Goal: Task Accomplishment & Management: Manage account settings

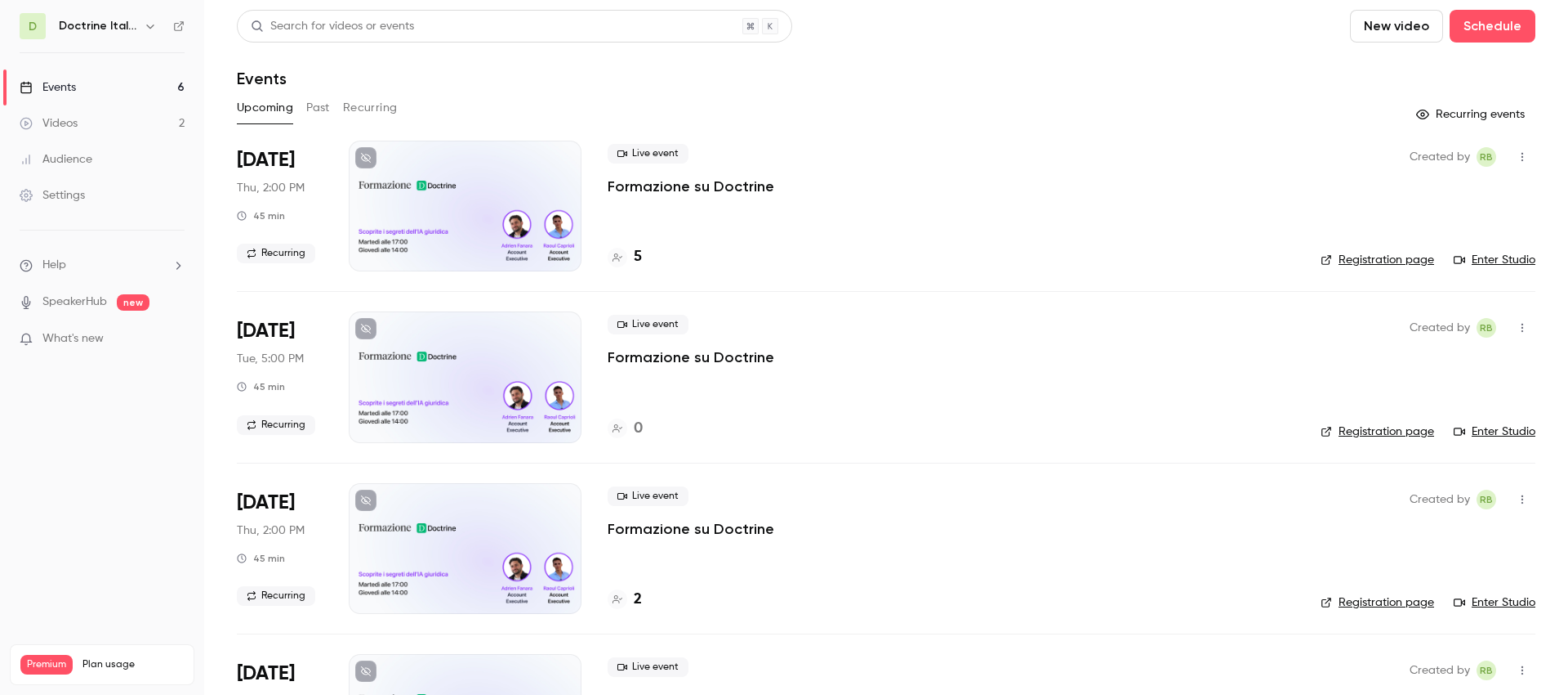
click at [129, 26] on h6 "Doctrine Italia Formation Avocat" at bounding box center [97, 26] width 78 height 17
click at [1396, 437] on link "Registration page" at bounding box center [1377, 432] width 114 height 17
click at [294, 324] on span "[DATE]" at bounding box center [266, 331] width 58 height 26
click at [1521, 333] on icon "button" at bounding box center [1523, 328] width 13 height 12
click at [1082, 329] on div at bounding box center [784, 348] width 1568 height 695
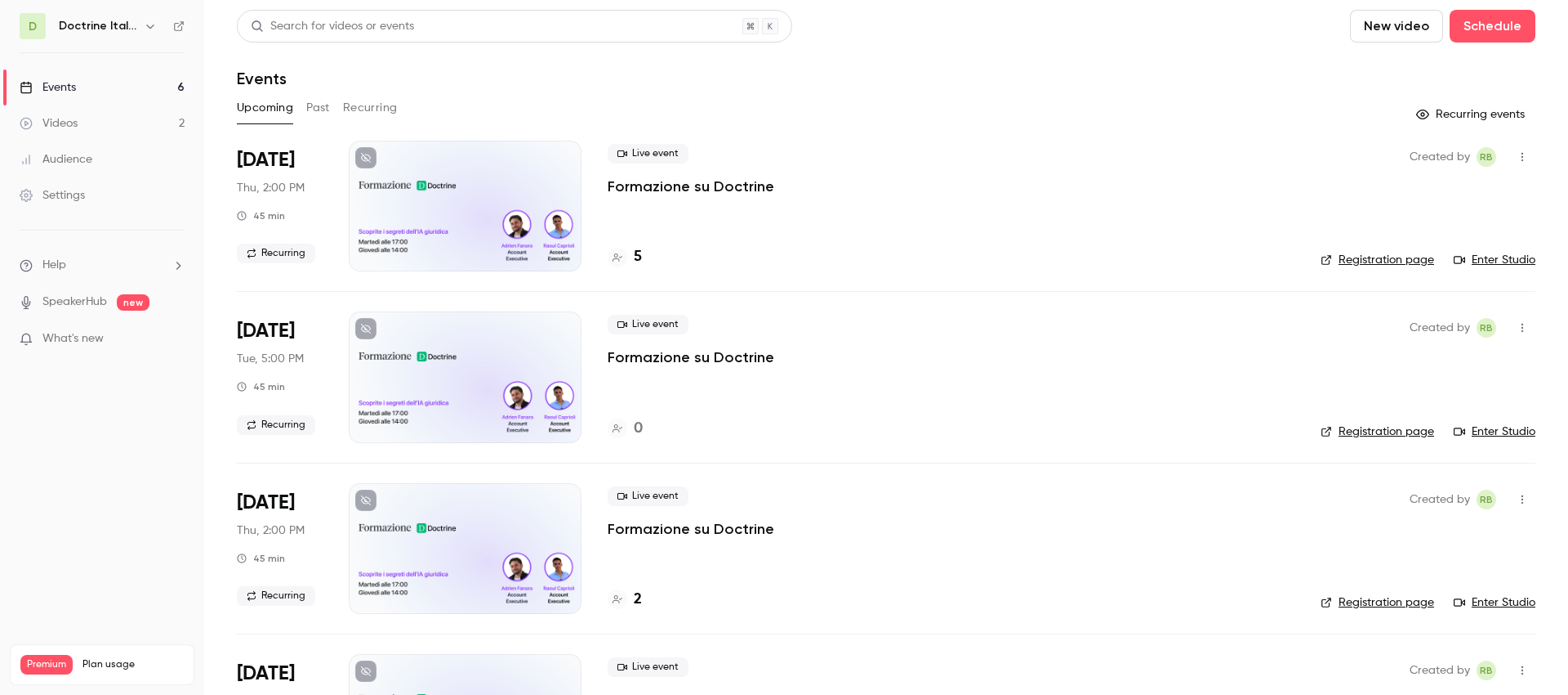
click at [645, 321] on span "Live event" at bounding box center [648, 324] width 81 height 20
click at [299, 429] on span "Recurring" at bounding box center [275, 425] width 78 height 20
click at [628, 424] on div "0" at bounding box center [625, 428] width 35 height 22
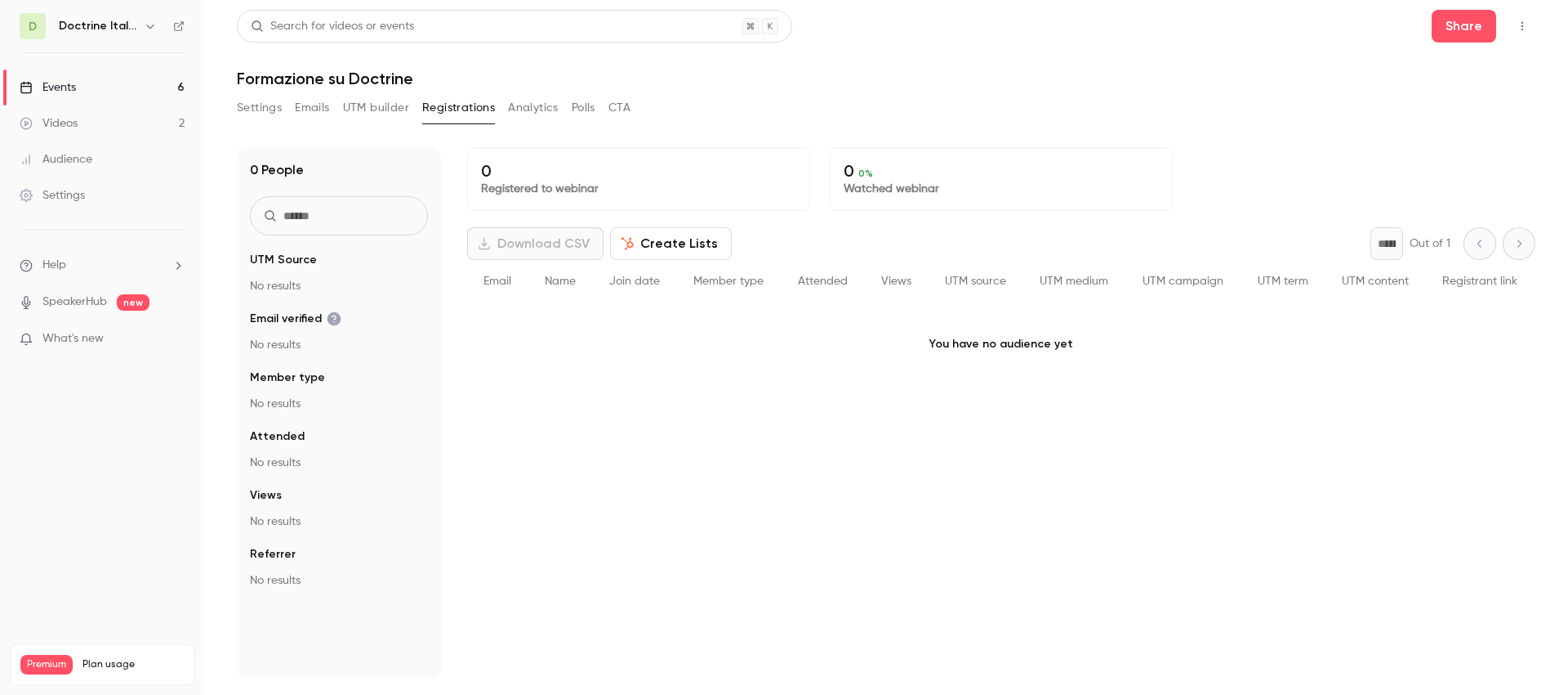
click at [312, 106] on button "Emails" at bounding box center [312, 108] width 35 height 26
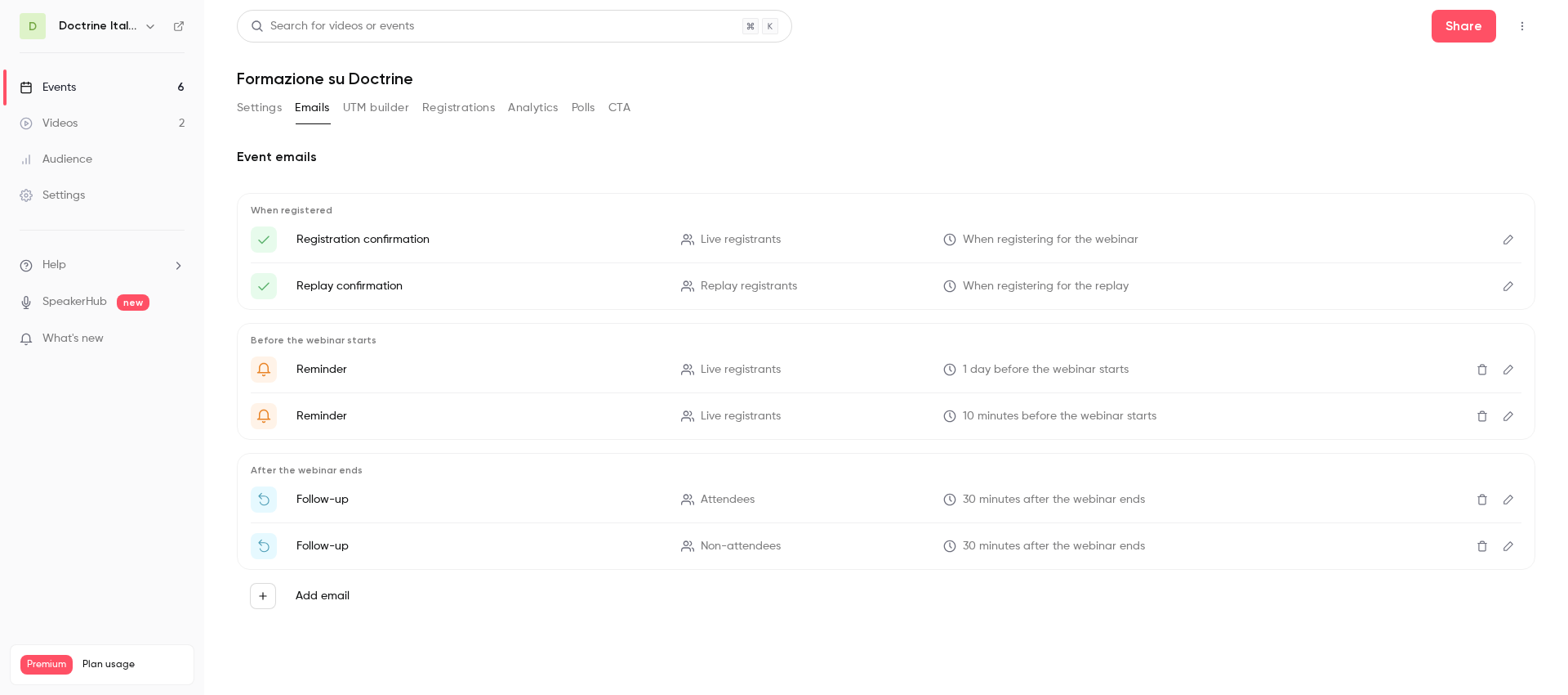
click at [270, 119] on button "Settings" at bounding box center [259, 108] width 45 height 26
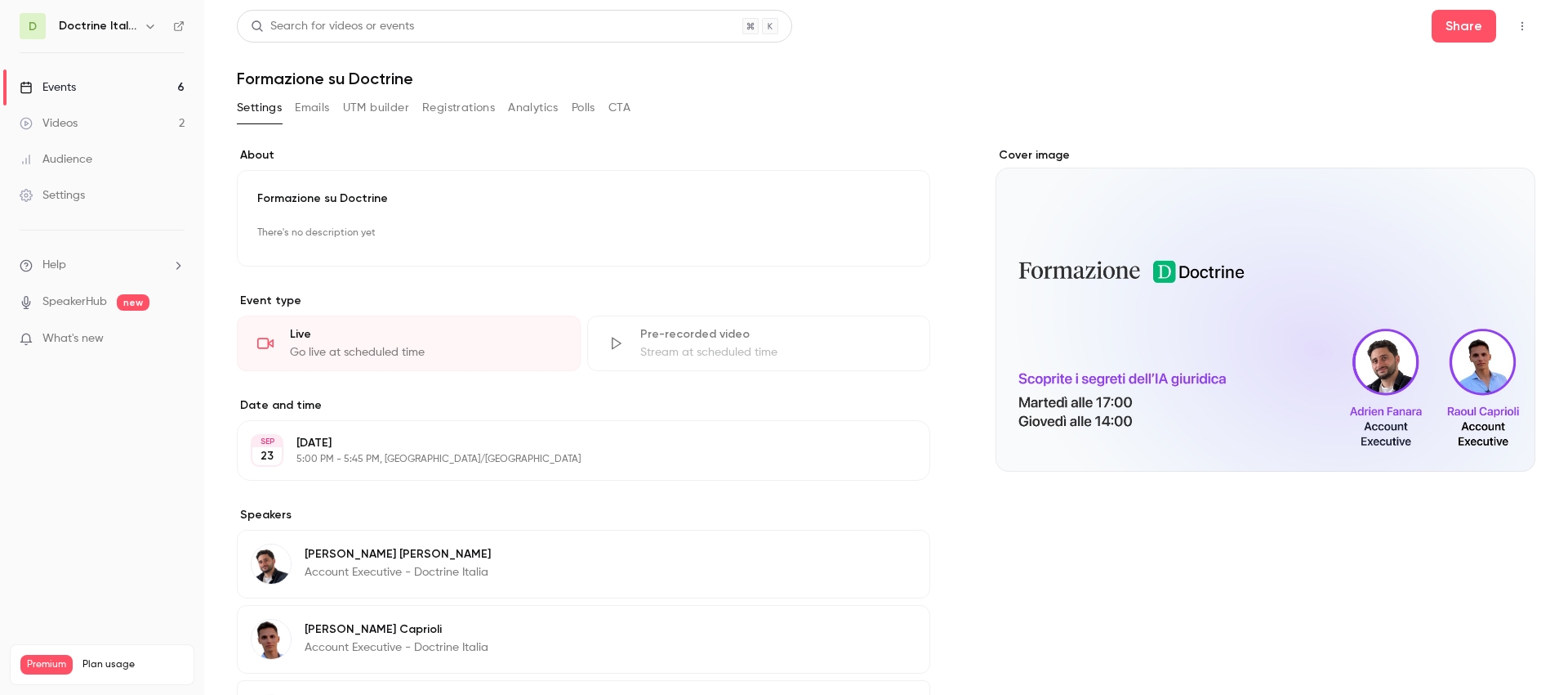
click at [379, 111] on button "UTM builder" at bounding box center [376, 108] width 66 height 26
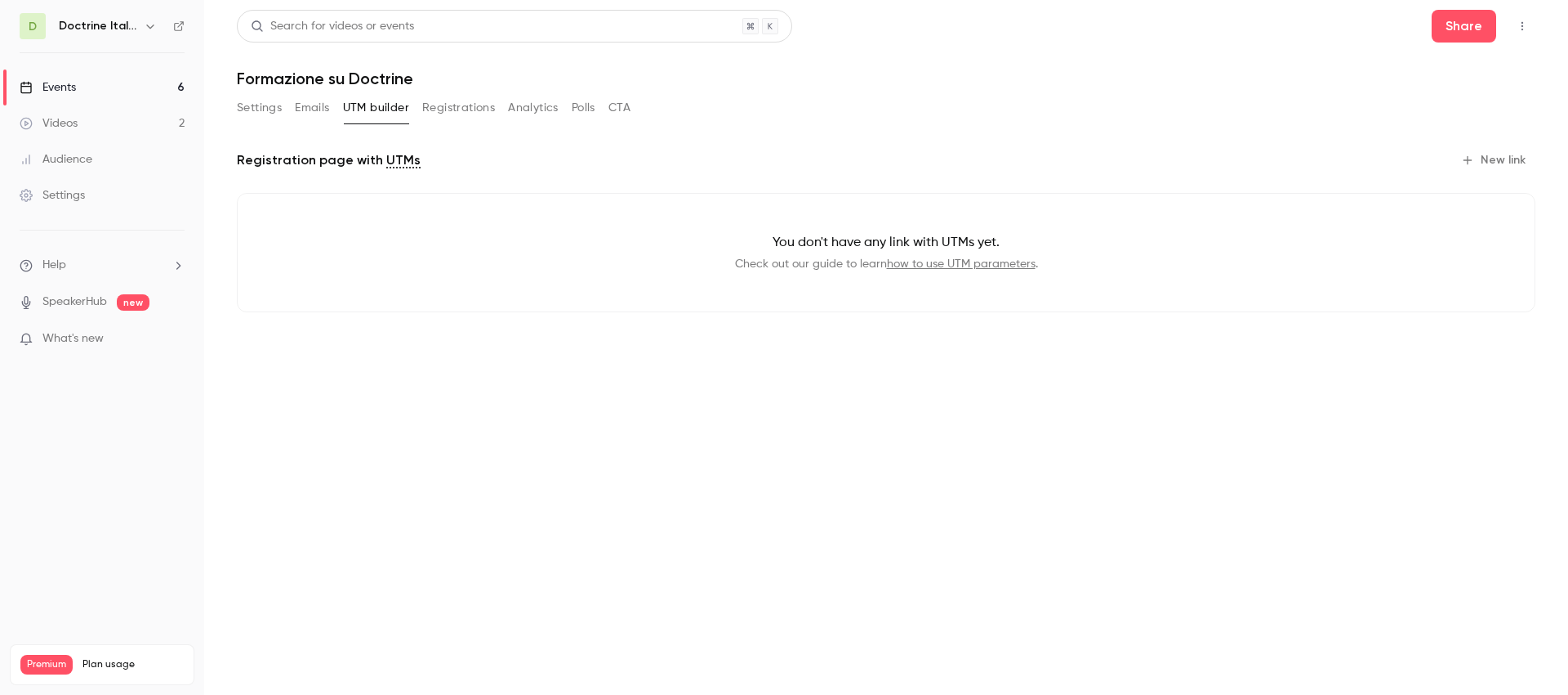
click at [426, 117] on button "Registrations" at bounding box center [459, 108] width 73 height 26
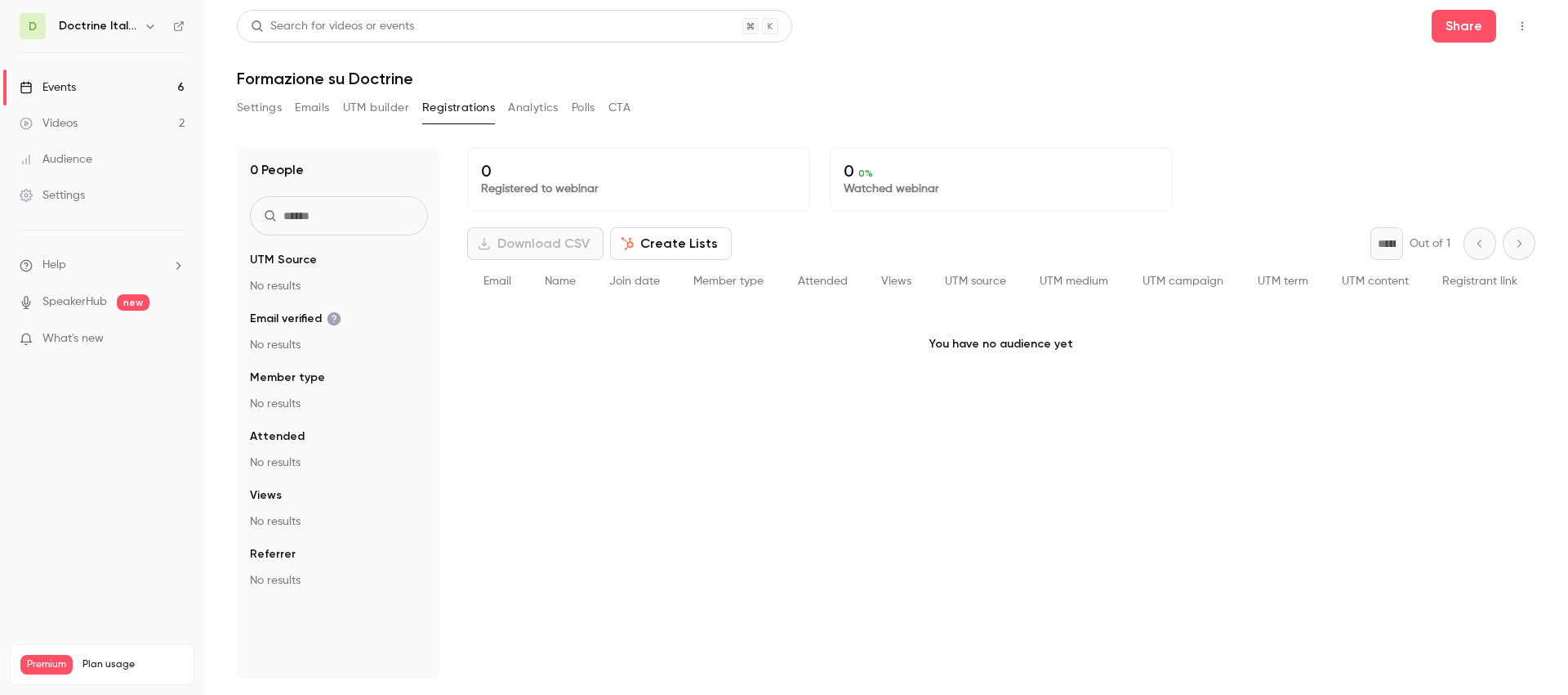
click at [546, 114] on button "Analytics" at bounding box center [533, 108] width 50 height 26
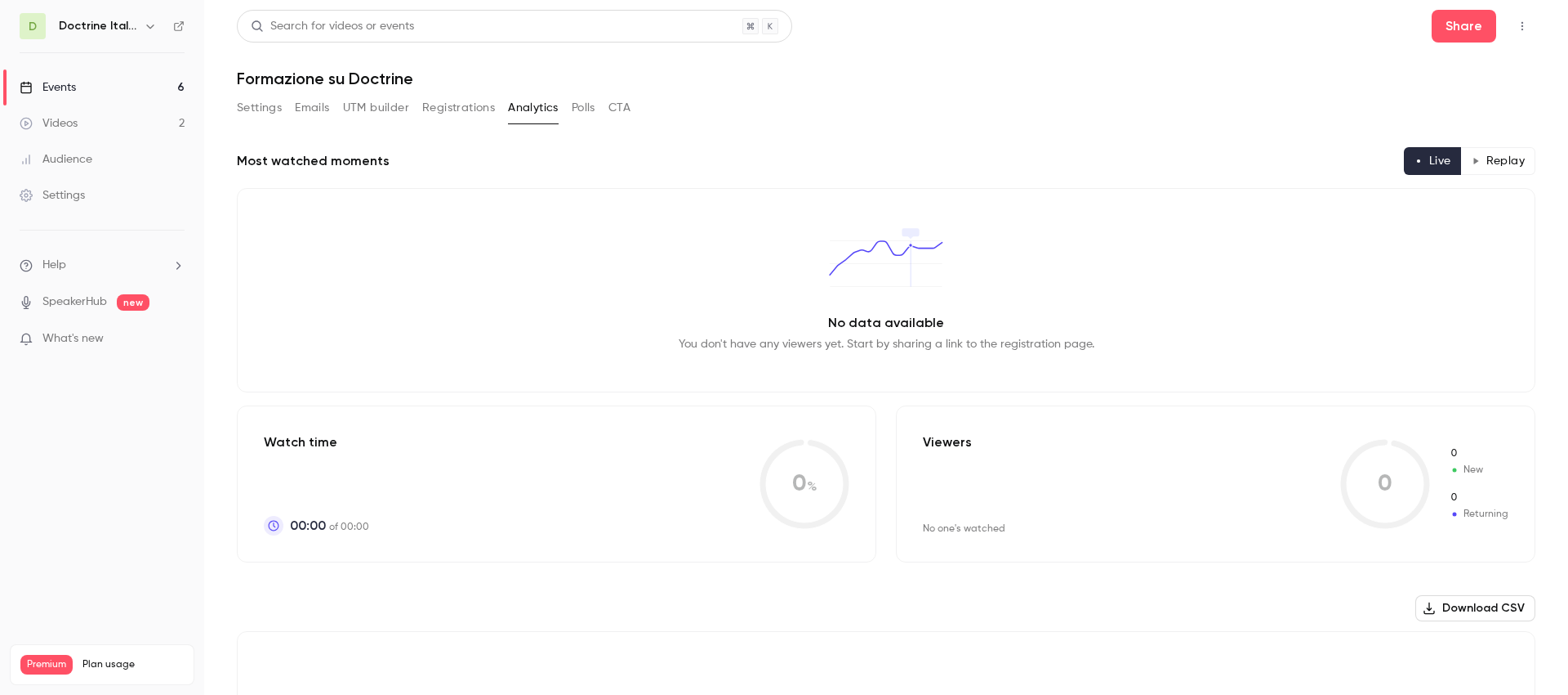
click at [454, 99] on button "Registrations" at bounding box center [459, 108] width 73 height 26
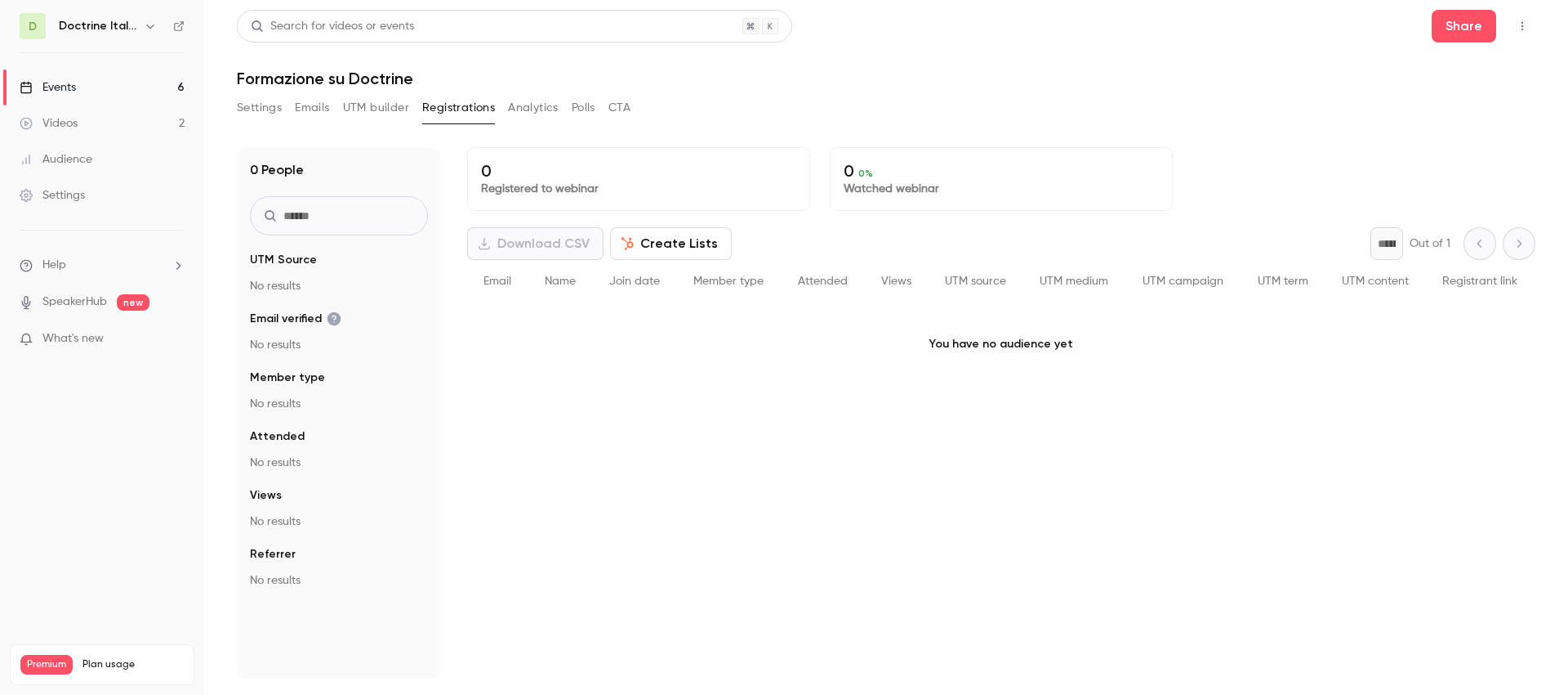
click at [544, 108] on button "Analytics" at bounding box center [533, 108] width 50 height 26
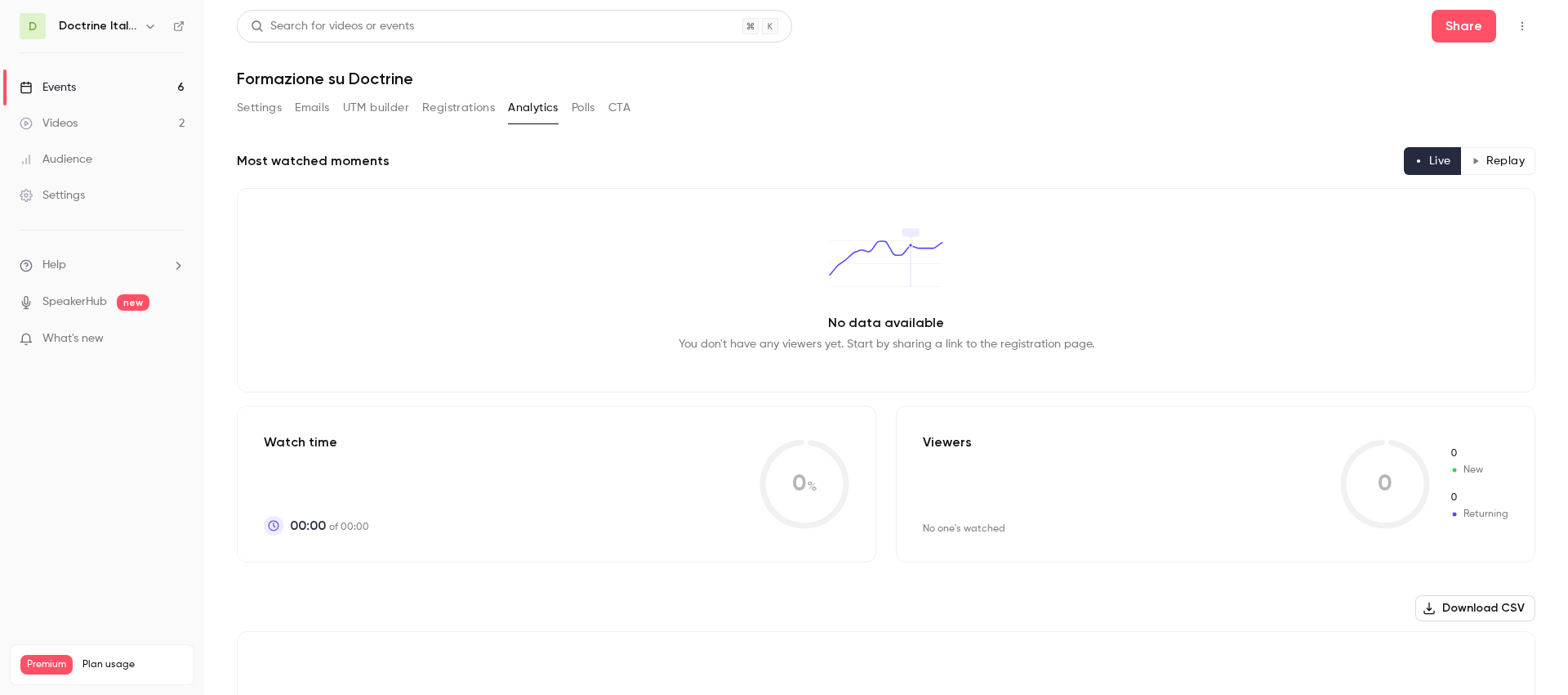
click at [473, 112] on button "Registrations" at bounding box center [459, 108] width 73 height 26
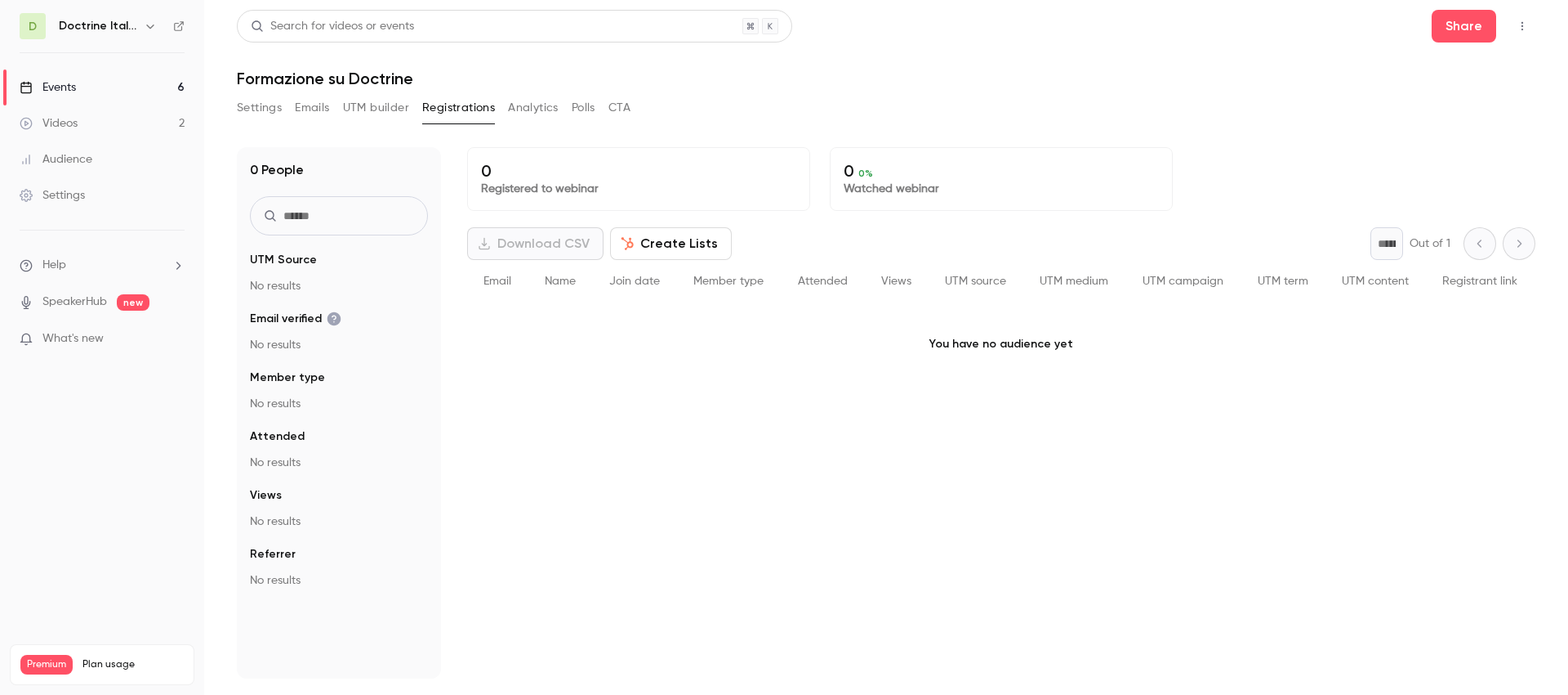
click at [351, 109] on button "UTM builder" at bounding box center [376, 108] width 66 height 26
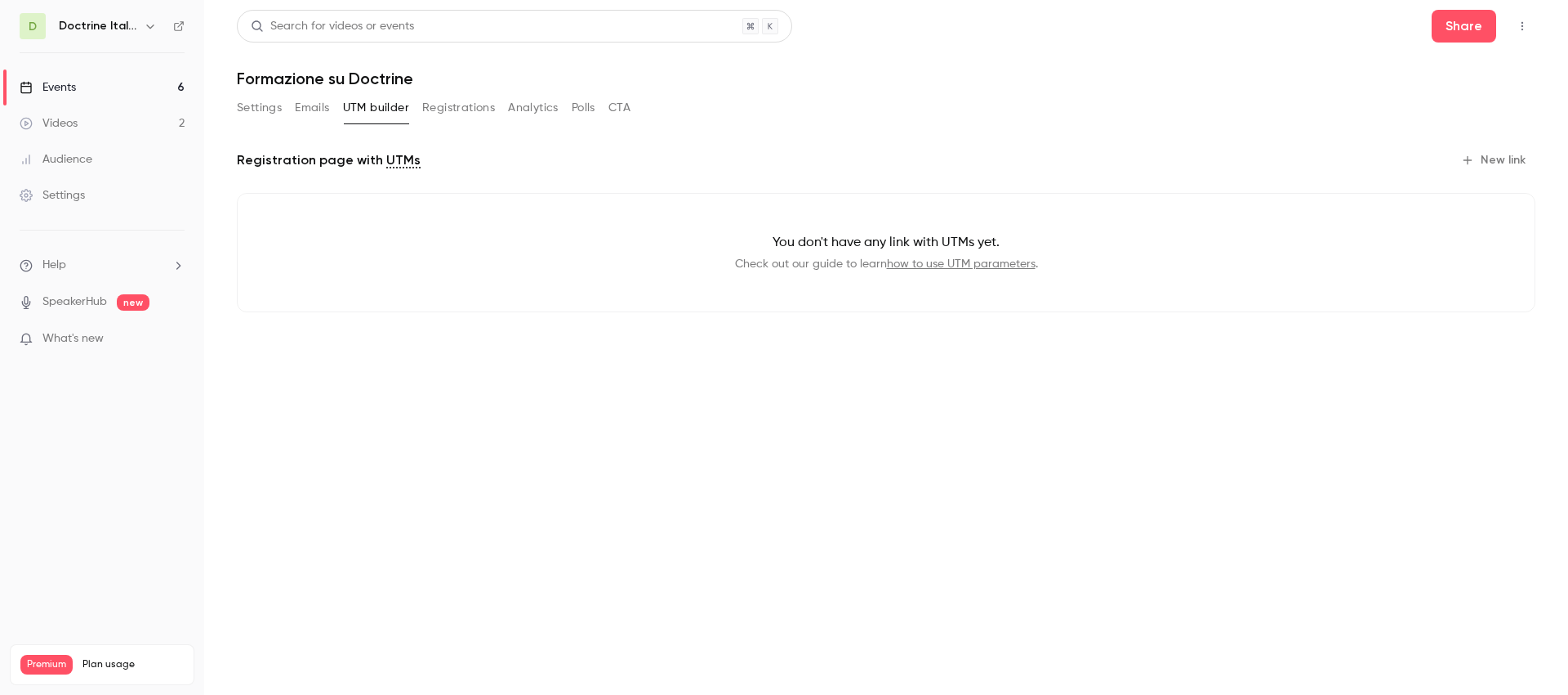
click at [299, 106] on button "Emails" at bounding box center [312, 108] width 35 height 26
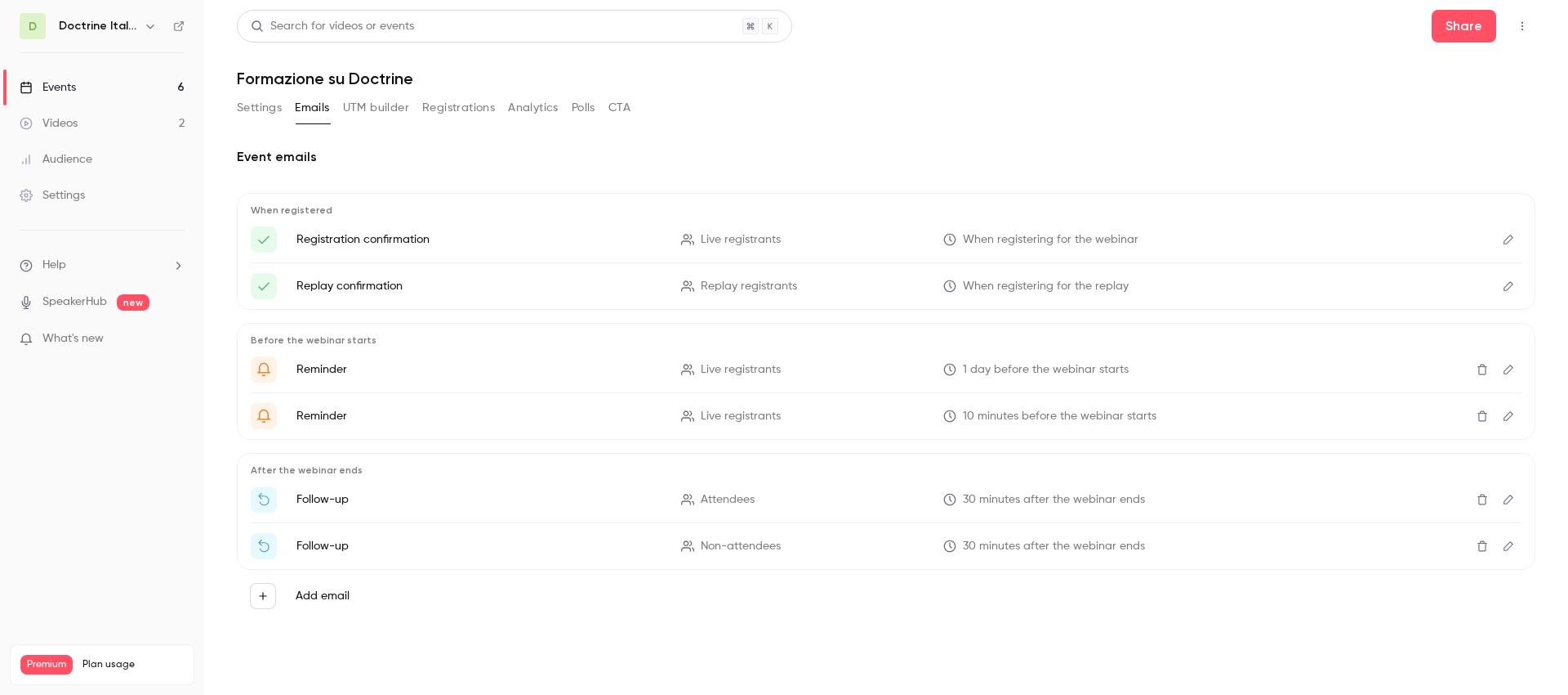
click at [246, 111] on button "Settings" at bounding box center [259, 108] width 45 height 26
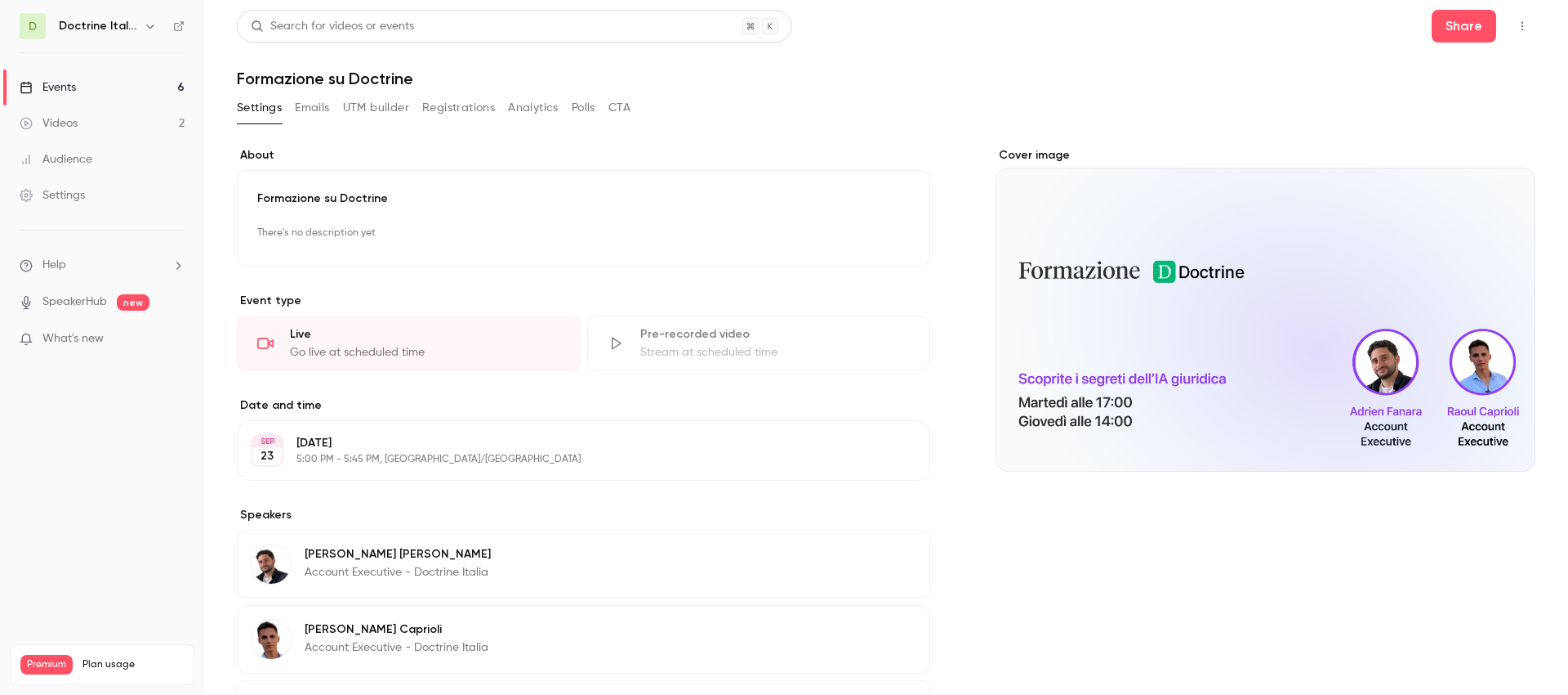
click at [314, 116] on button "Emails" at bounding box center [312, 108] width 35 height 26
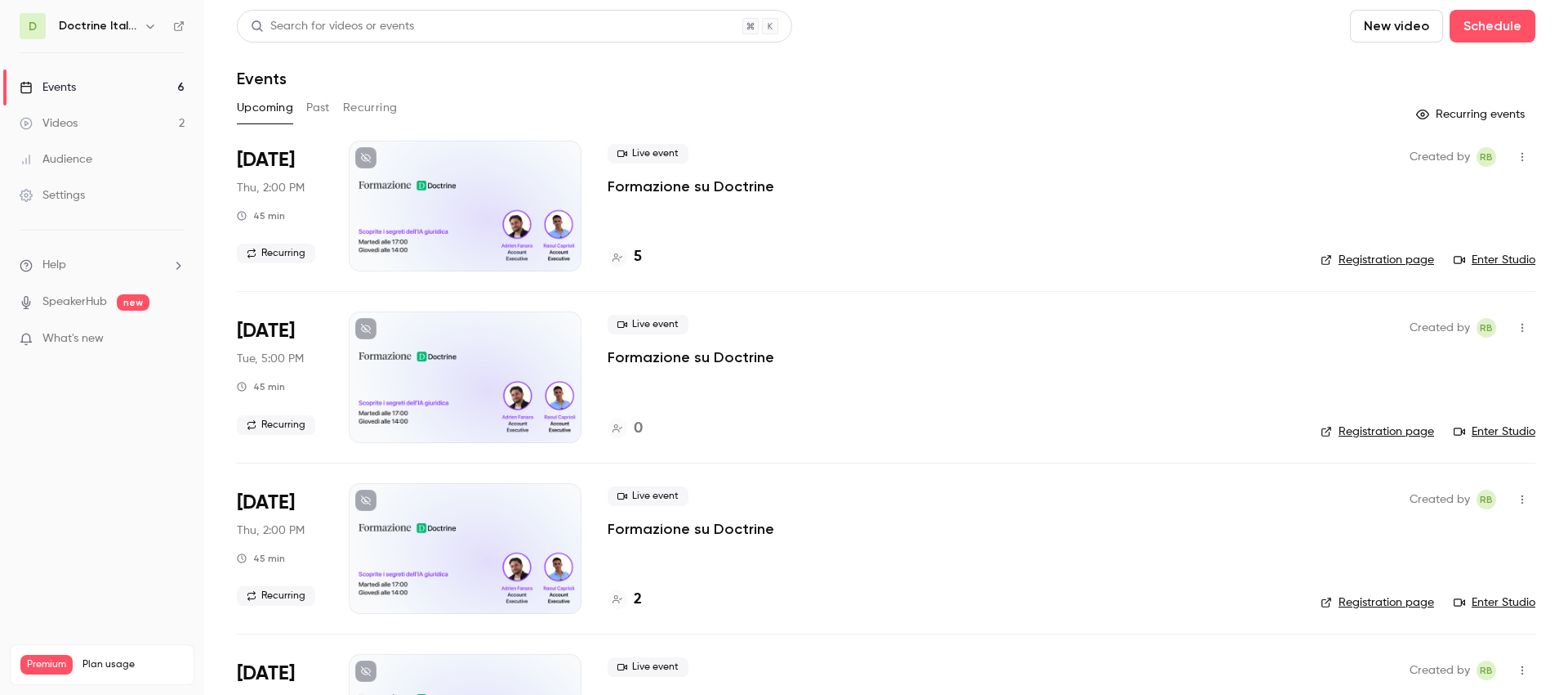
click at [639, 260] on h4 "5" at bounding box center [638, 257] width 8 height 22
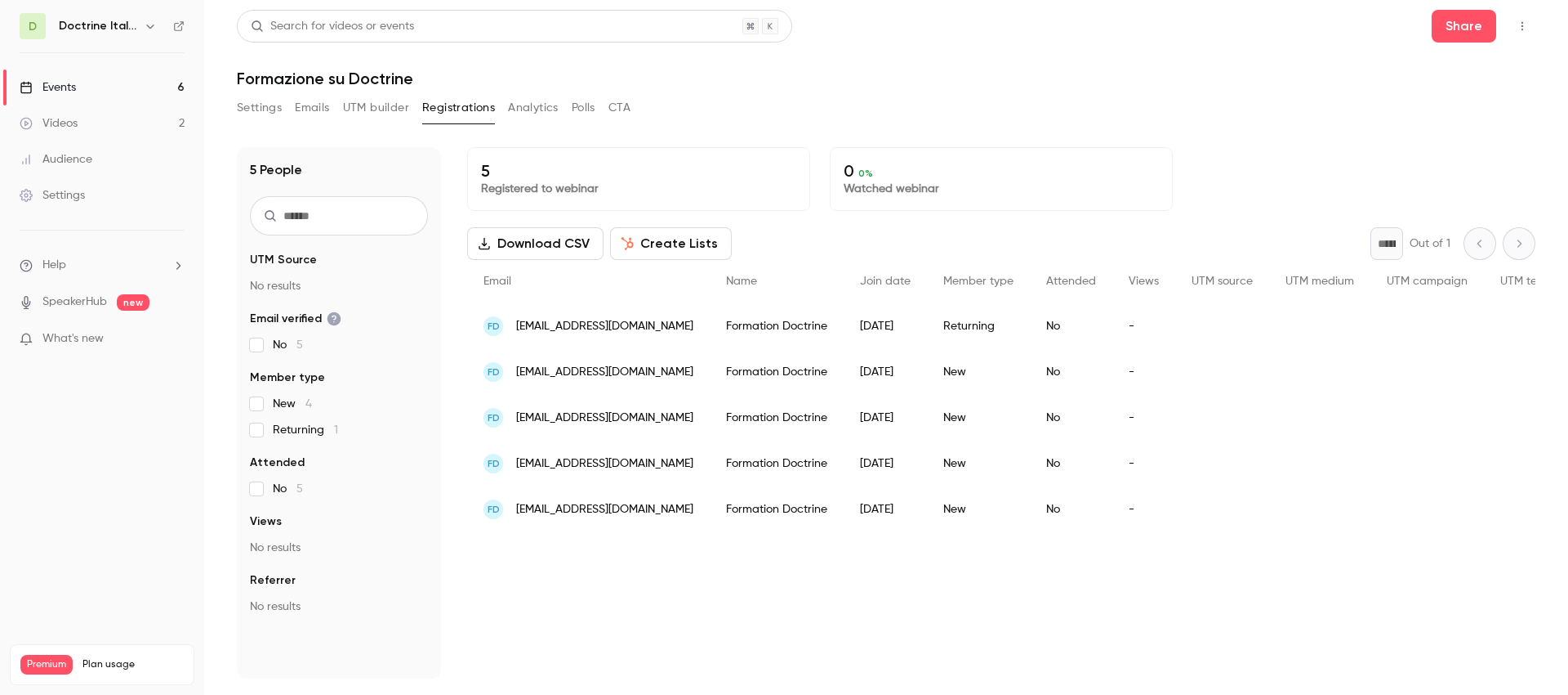
click at [259, 109] on button "Settings" at bounding box center [259, 108] width 45 height 26
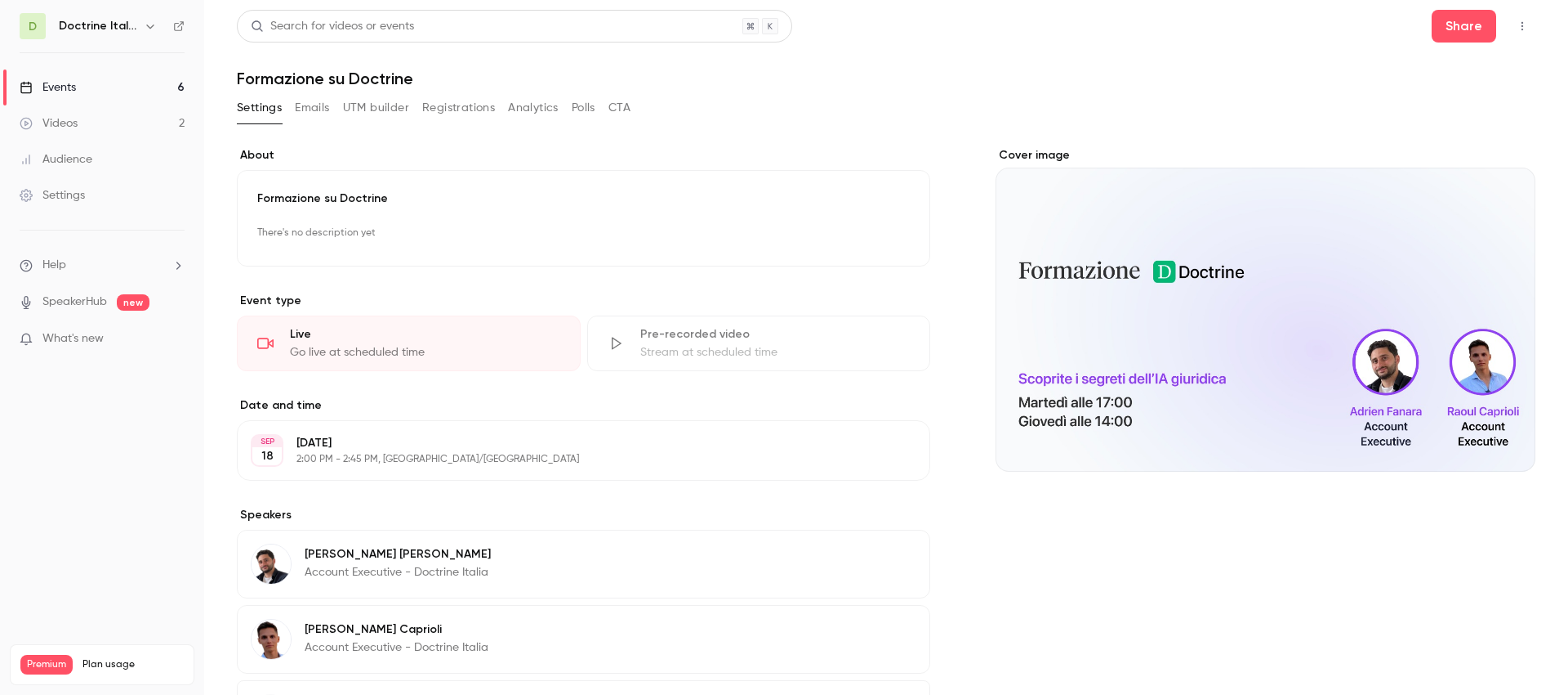
click at [298, 106] on button "Emails" at bounding box center [312, 108] width 35 height 26
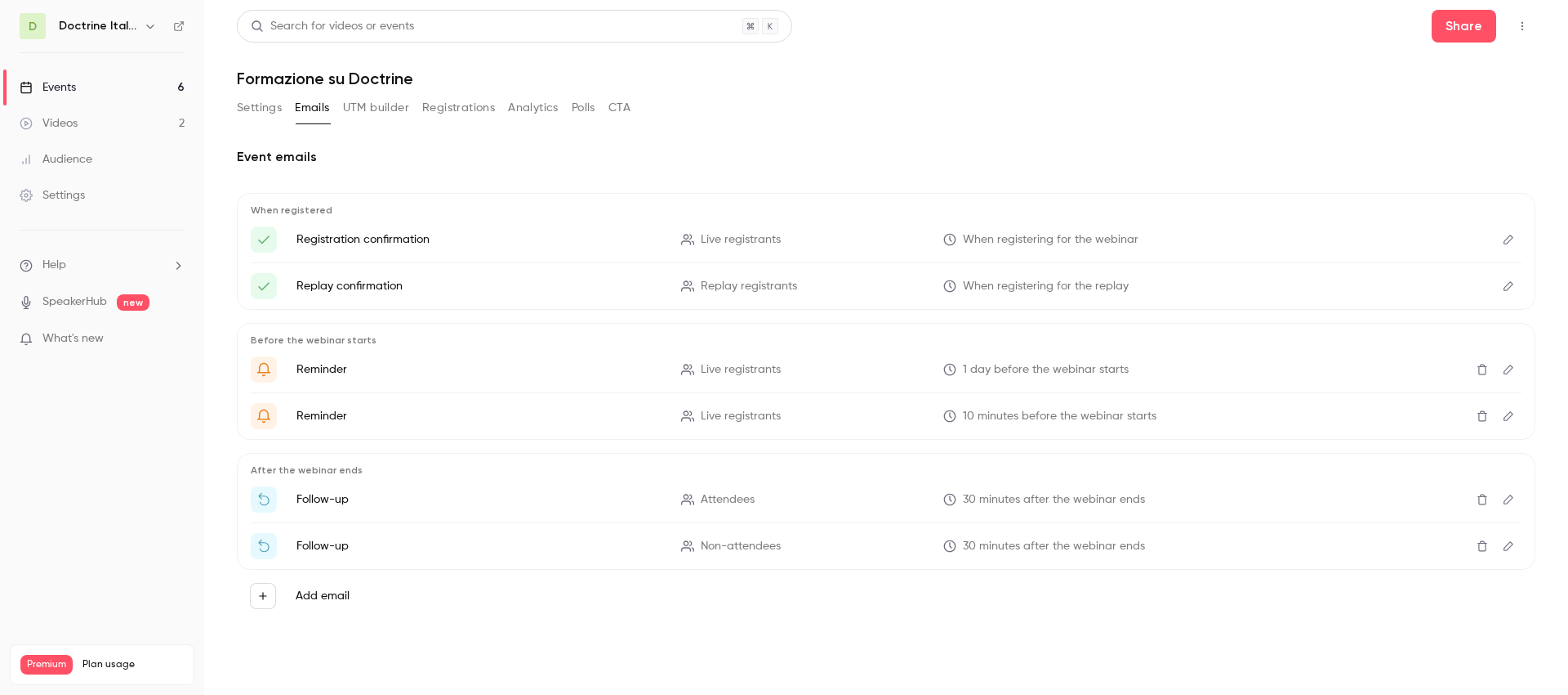
click at [338, 111] on div "Settings Emails UTM builder Registrations Analytics Polls CTA" at bounding box center [433, 108] width 393 height 26
click at [364, 116] on button "UTM builder" at bounding box center [376, 108] width 66 height 26
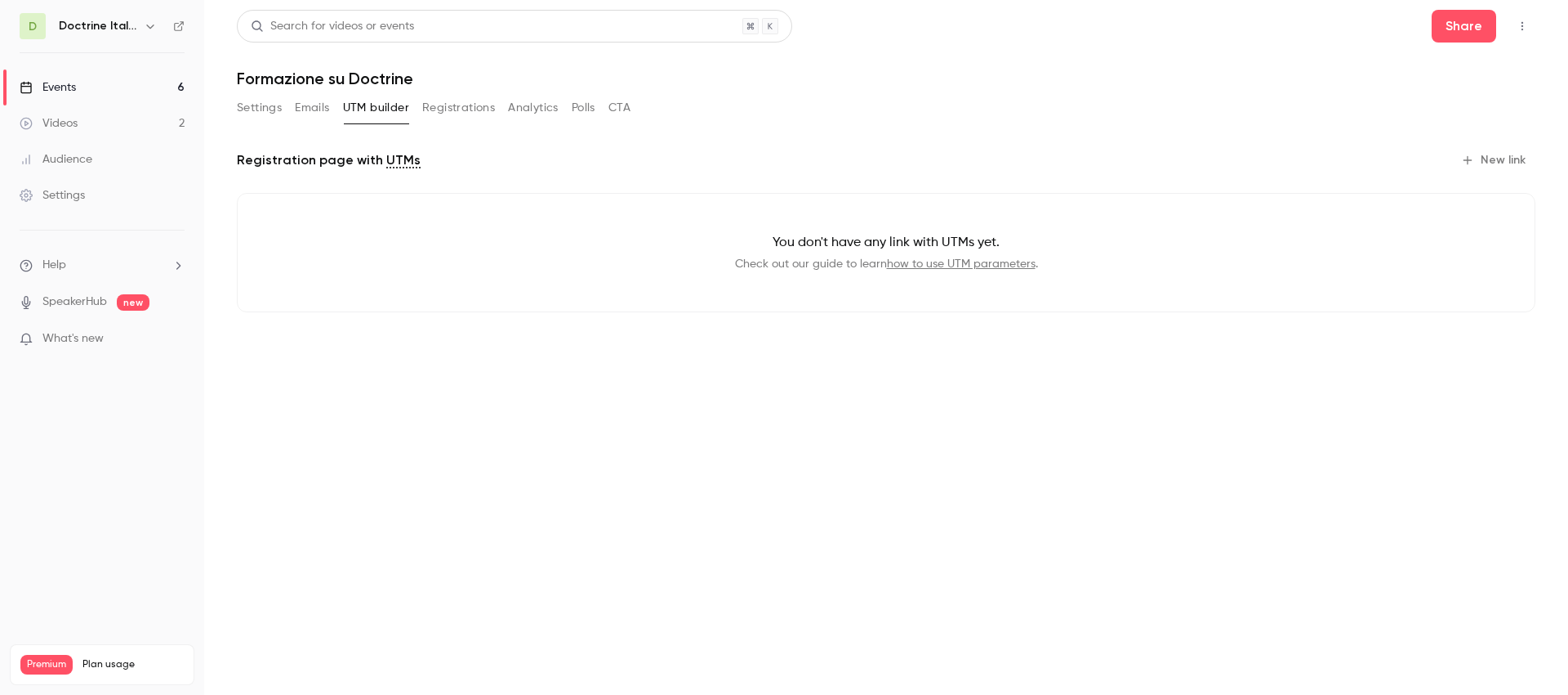
click at [413, 106] on div "Settings Emails UTM builder Registrations Analytics Polls CTA" at bounding box center [433, 108] width 393 height 26
click at [438, 113] on button "Registrations" at bounding box center [459, 108] width 73 height 26
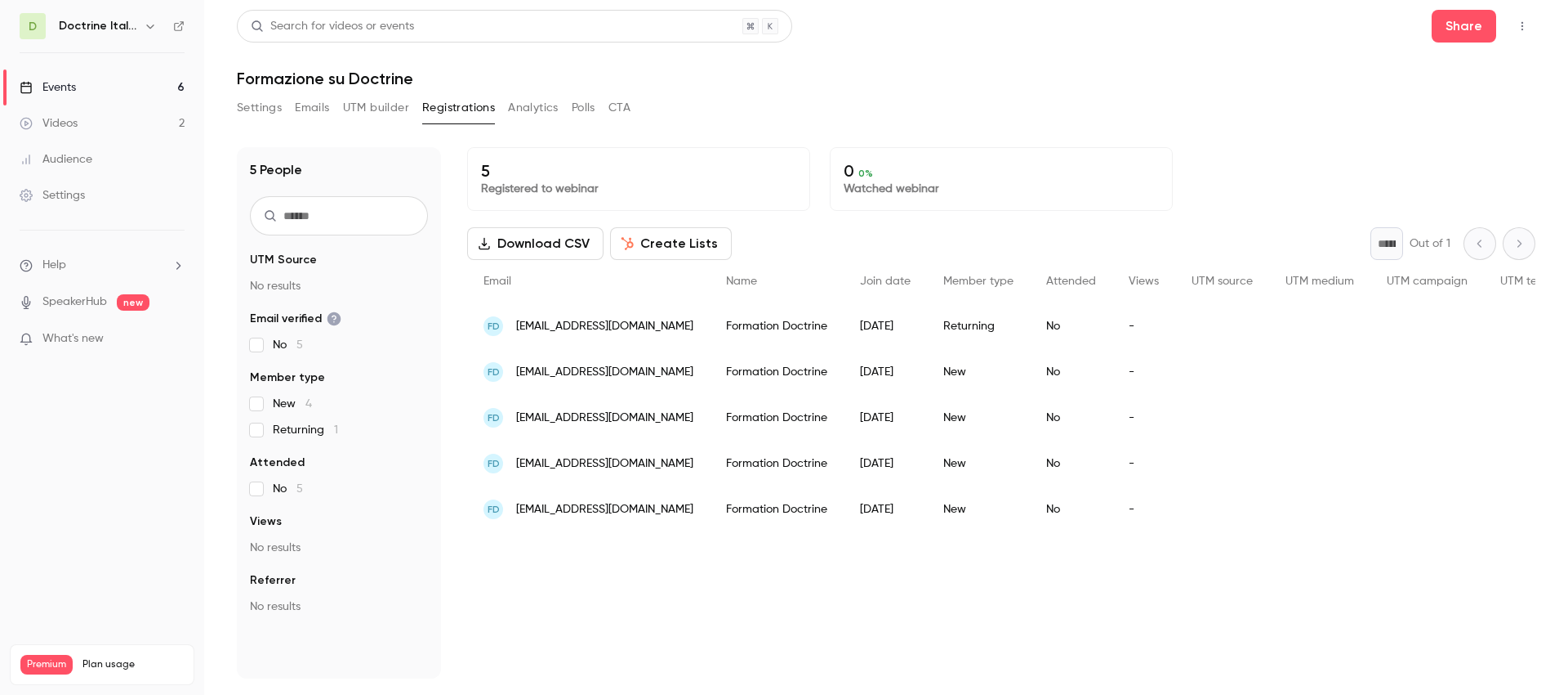
click at [266, 108] on button "Settings" at bounding box center [259, 108] width 45 height 26
